Goal: Task Accomplishment & Management: Manage account settings

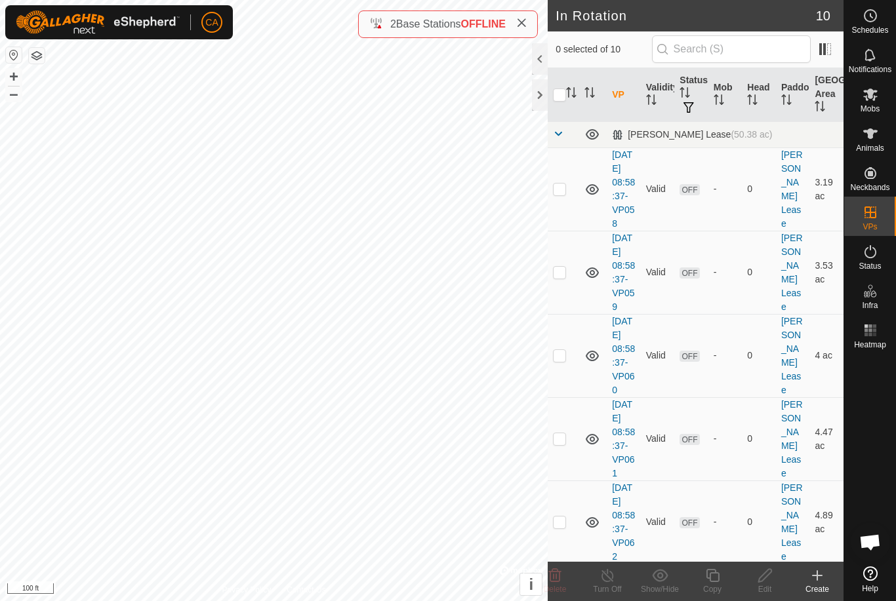
click at [563, 194] on p-checkbox at bounding box center [559, 189] width 13 height 10
click at [559, 576] on icon at bounding box center [555, 575] width 12 height 13
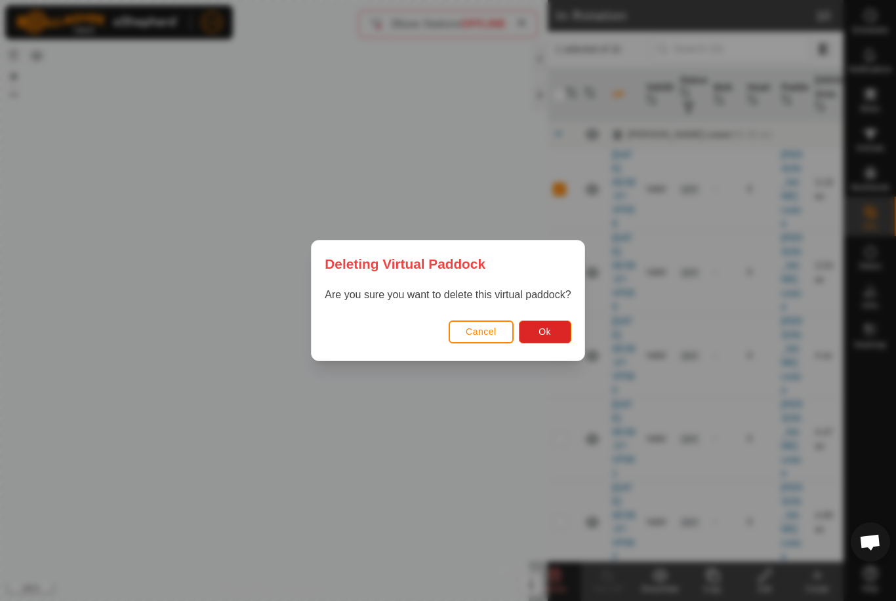
click at [552, 337] on button "Ok" at bounding box center [545, 332] width 52 height 23
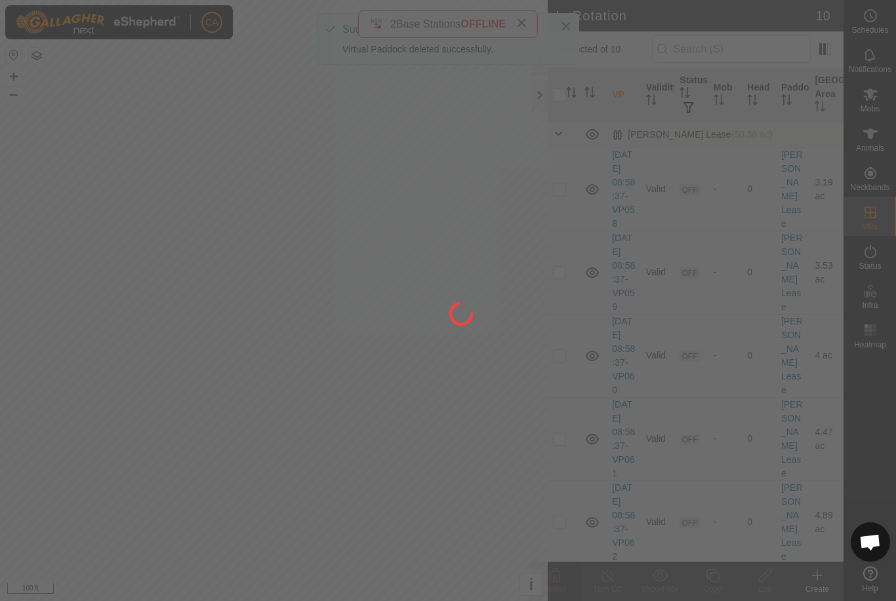
checkbox input "false"
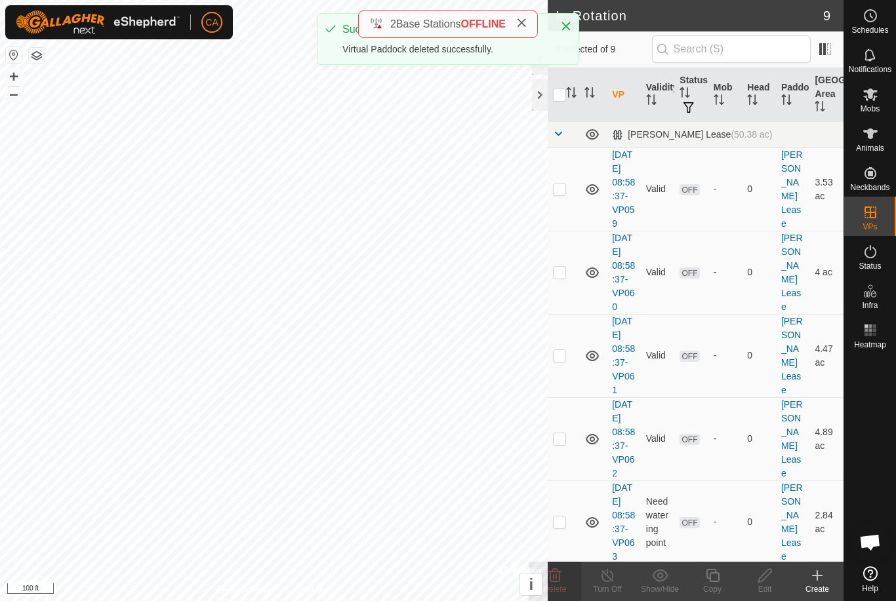
click at [572, 298] on td at bounding box center [562, 272] width 31 height 83
checkbox input "true"
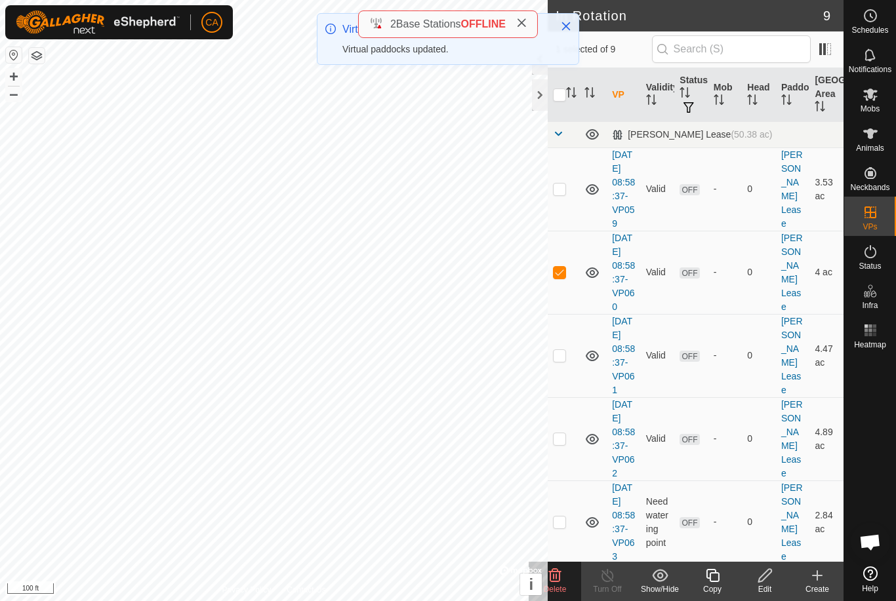
click at [561, 581] on icon at bounding box center [555, 576] width 16 height 16
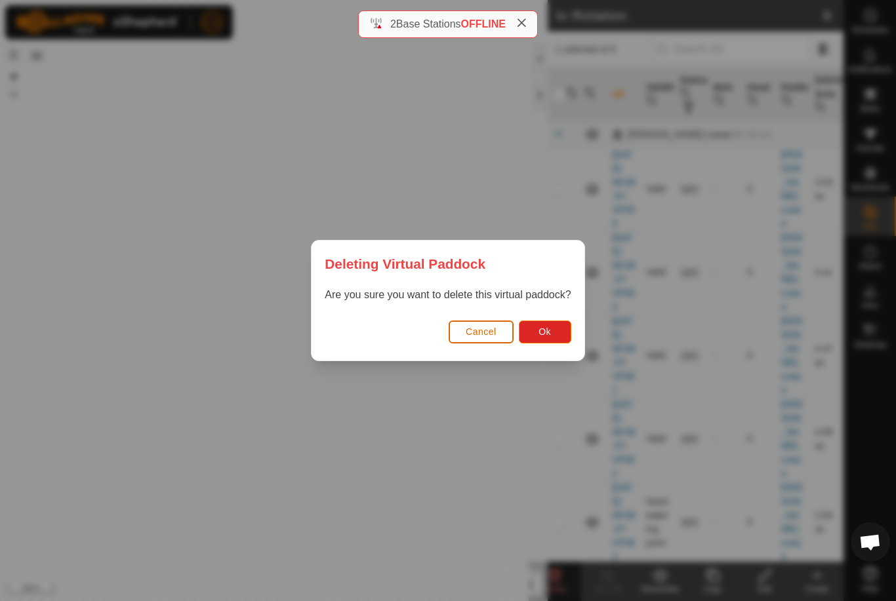
click at [557, 332] on button "Ok" at bounding box center [545, 332] width 52 height 23
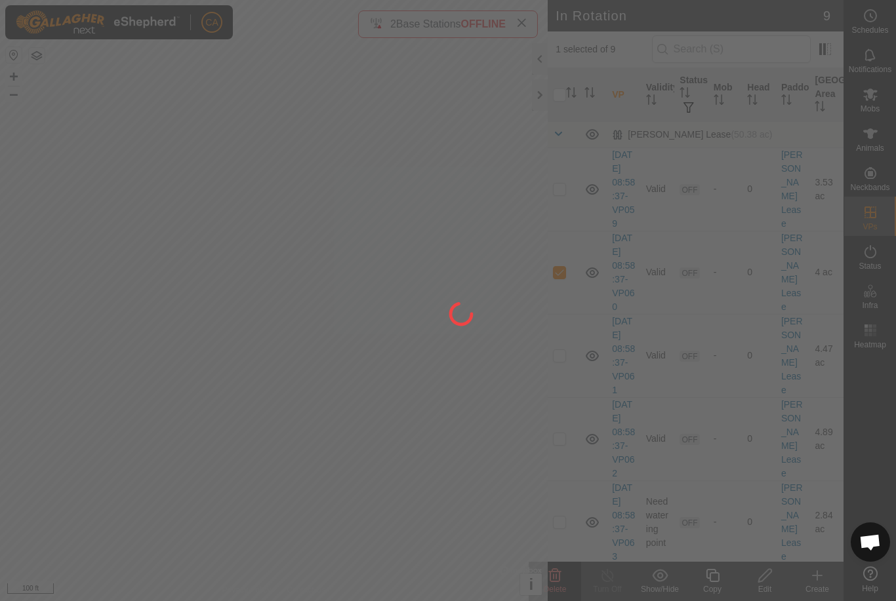
checkbox input "false"
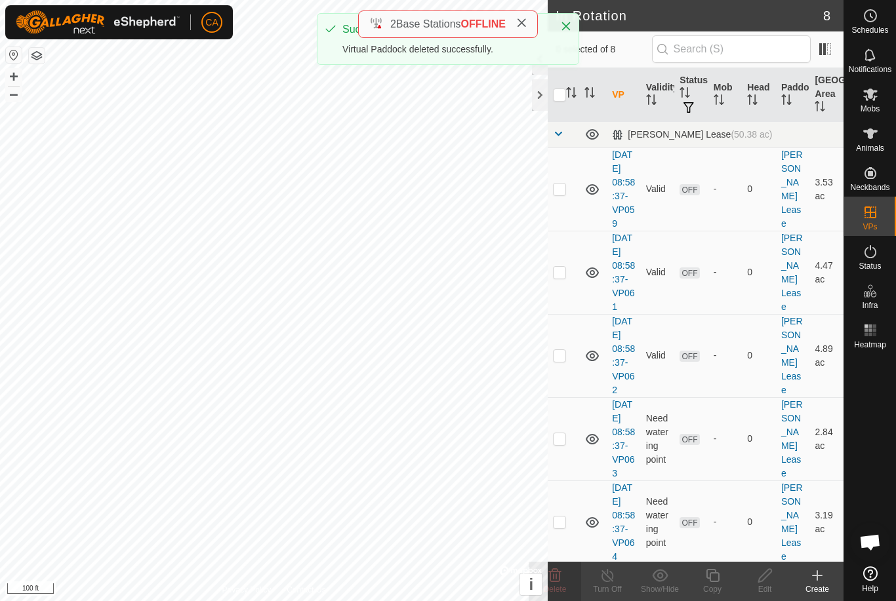
click at [567, 194] on td at bounding box center [562, 189] width 31 height 83
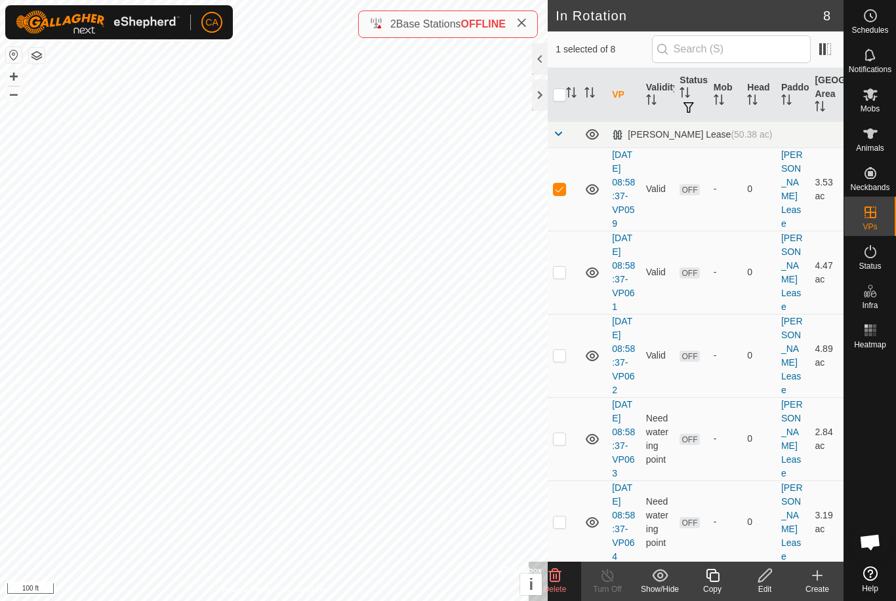
click at [565, 575] on delete-svg-icon at bounding box center [554, 576] width 52 height 16
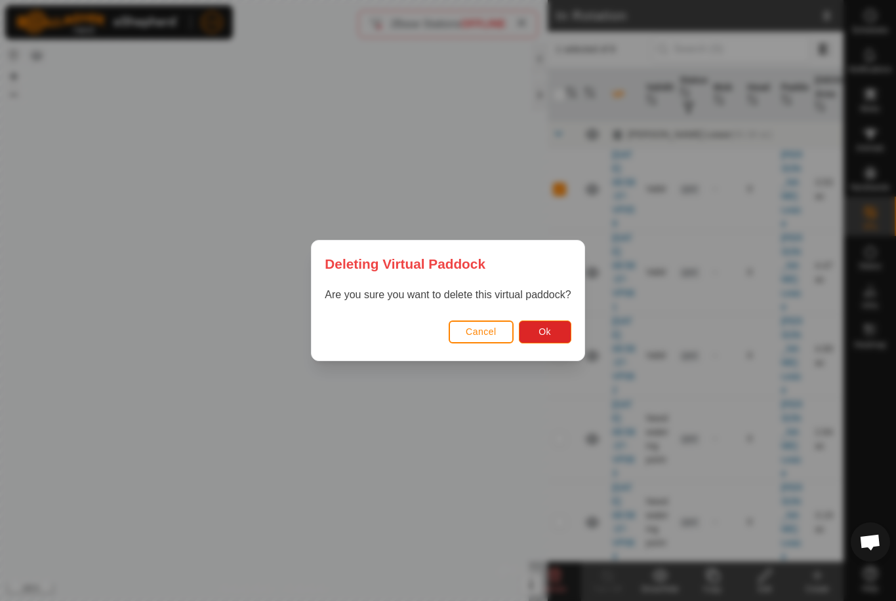
click at [555, 341] on button "Ok" at bounding box center [545, 332] width 52 height 23
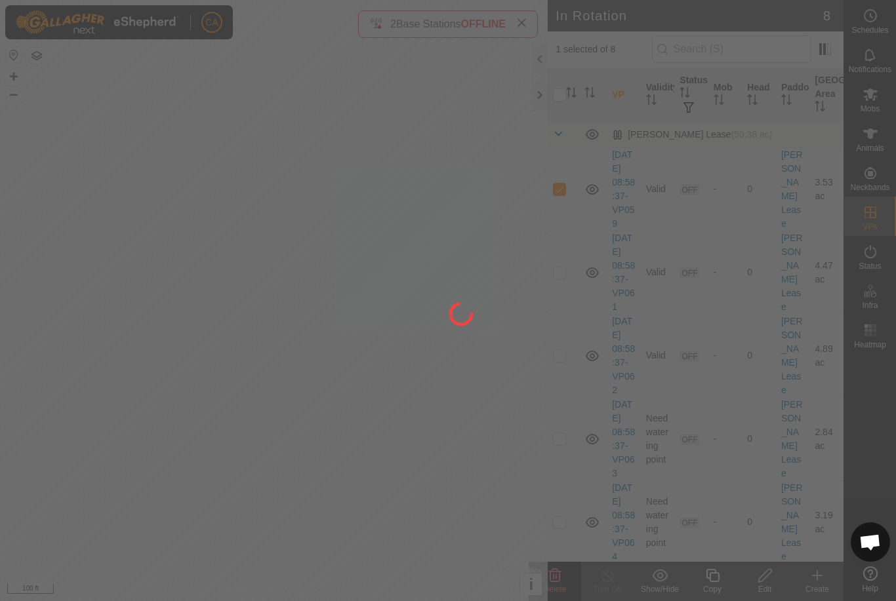
checkbox input "false"
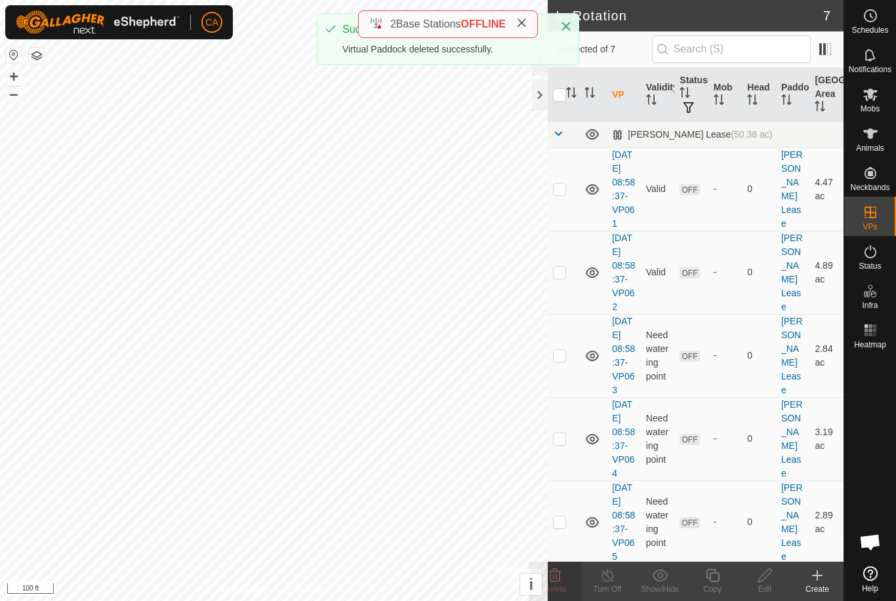
click at [566, 194] on p-checkbox at bounding box center [559, 189] width 13 height 10
checkbox input "true"
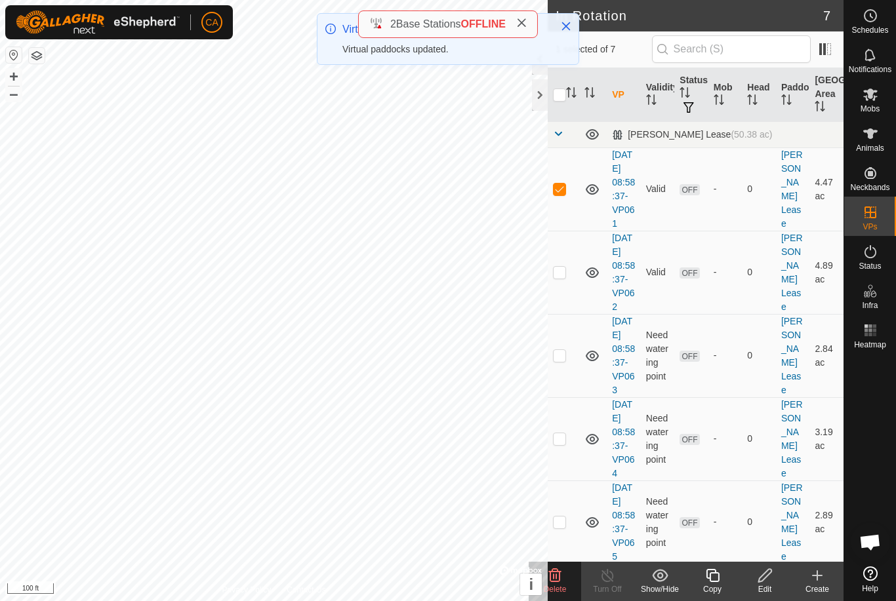
click at [557, 581] on icon at bounding box center [555, 575] width 12 height 13
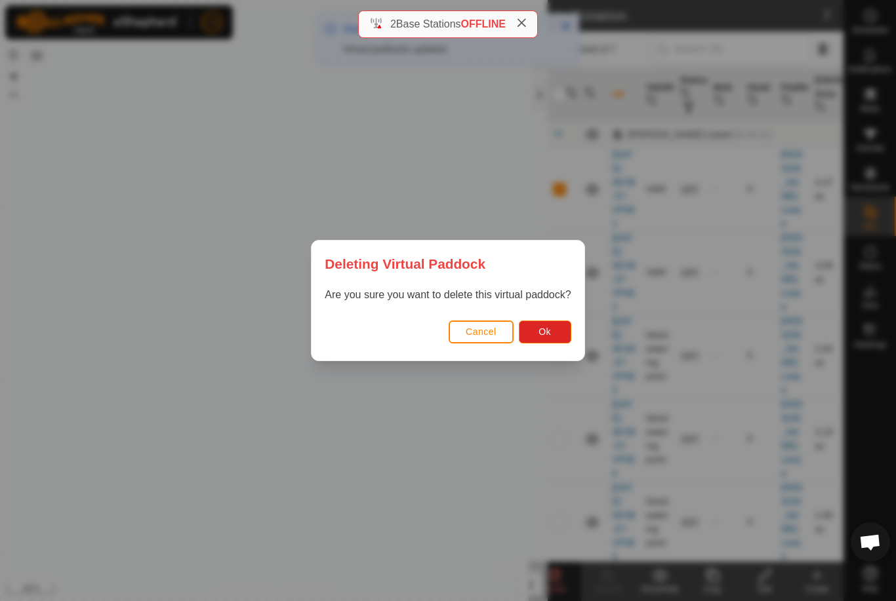
click at [559, 336] on button "Ok" at bounding box center [545, 332] width 52 height 23
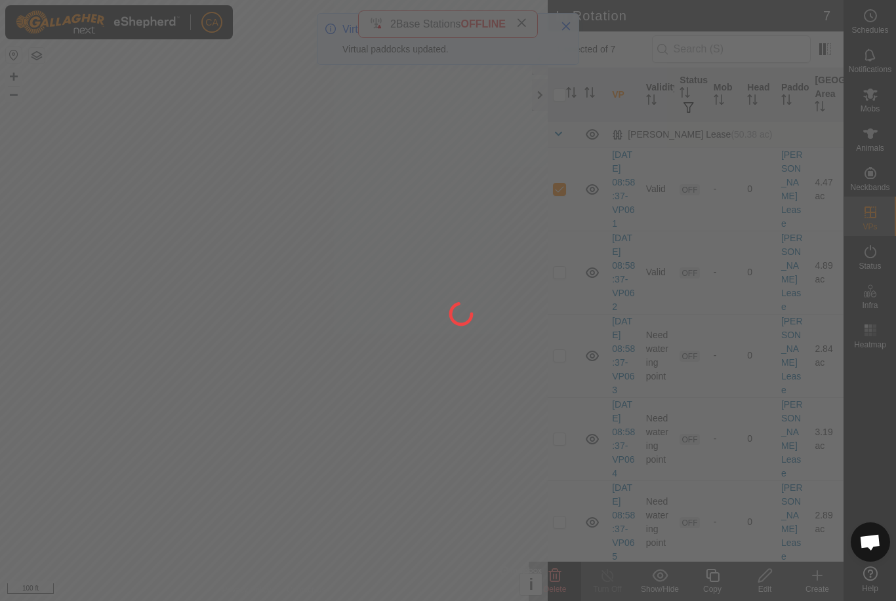
checkbox input "false"
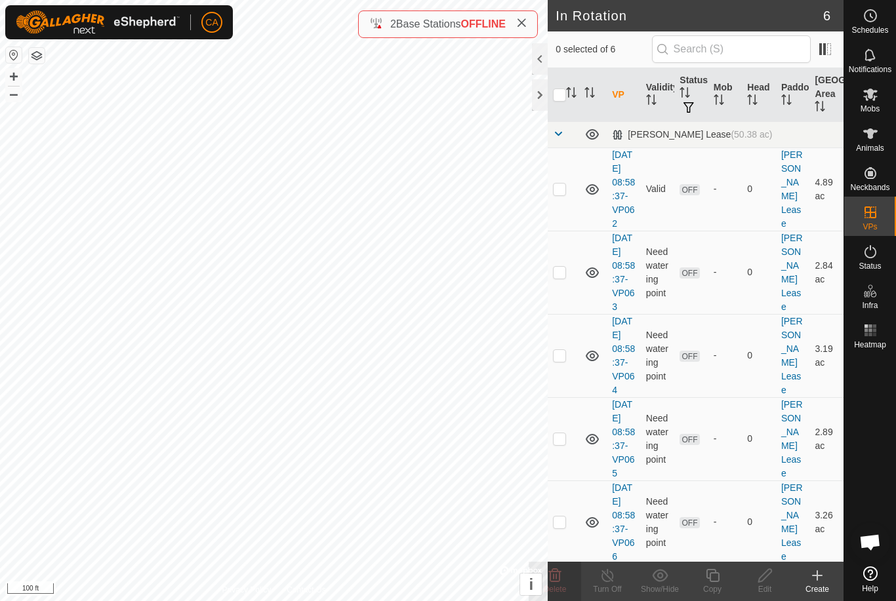
click at [566, 300] on td at bounding box center [562, 272] width 31 height 83
click at [570, 290] on td at bounding box center [562, 272] width 31 height 83
checkbox input "false"
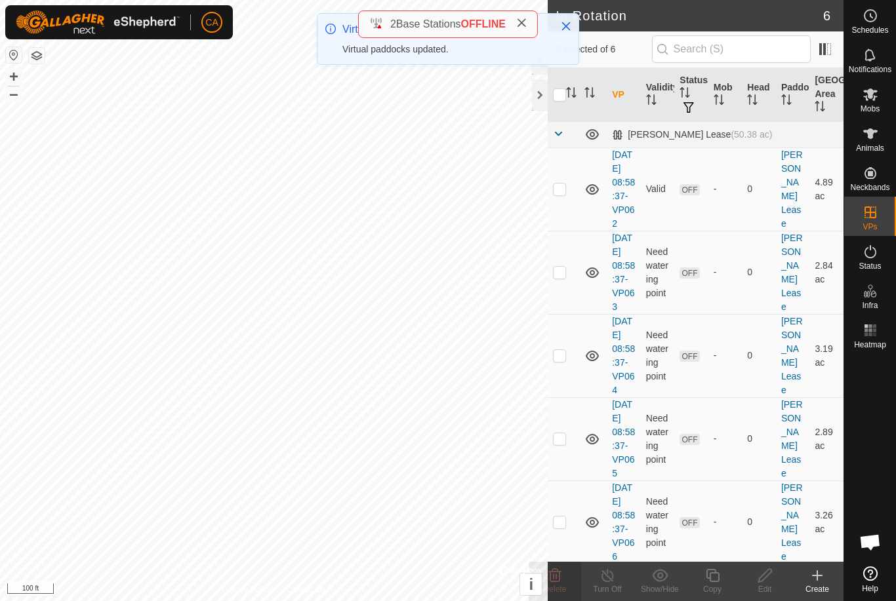
click at [565, 361] on p-checkbox at bounding box center [559, 355] width 13 height 10
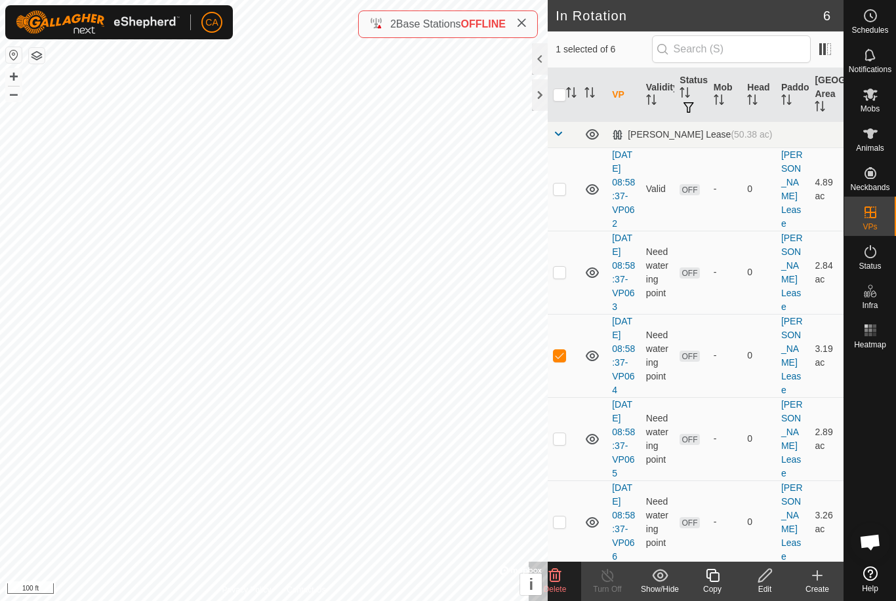
click at [562, 361] on p-checkbox at bounding box center [559, 355] width 13 height 10
checkbox input "false"
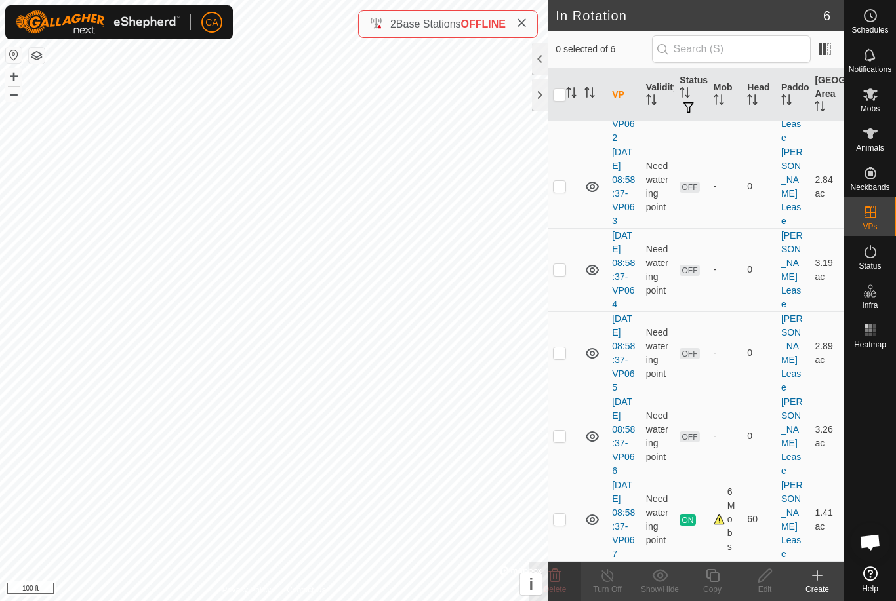
scroll to position [168, 0]
click at [563, 518] on p-checkbox at bounding box center [559, 519] width 13 height 10
click at [560, 514] on p-checkbox at bounding box center [559, 519] width 13 height 10
checkbox input "false"
